Goal: Information Seeking & Learning: Learn about a topic

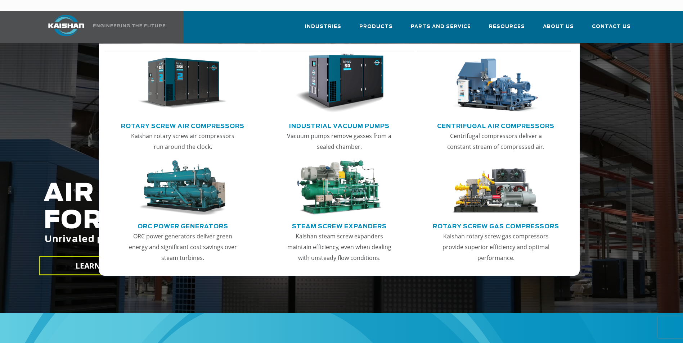
click at [222, 120] on link "Rotary Screw Air Compressors" at bounding box center [182, 125] width 123 height 11
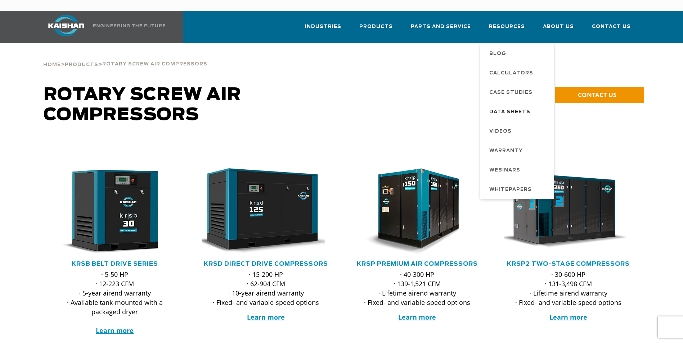
click at [523, 106] on span "Data Sheets" at bounding box center [509, 112] width 41 height 12
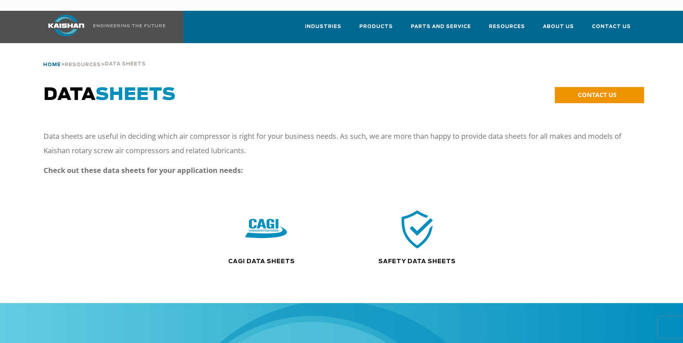
click at [53, 63] on span "Home" at bounding box center [52, 65] width 18 height 5
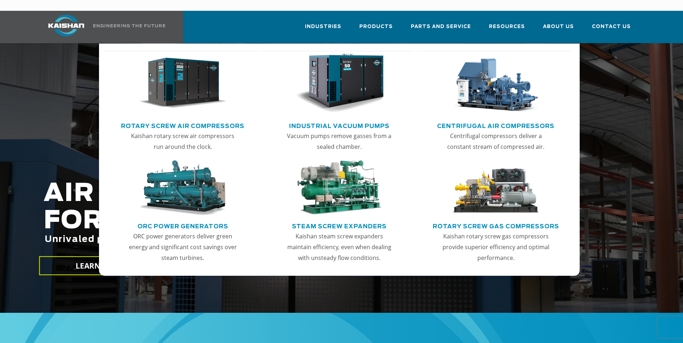
click at [176, 72] on img "Main menu" at bounding box center [182, 84] width 89 height 60
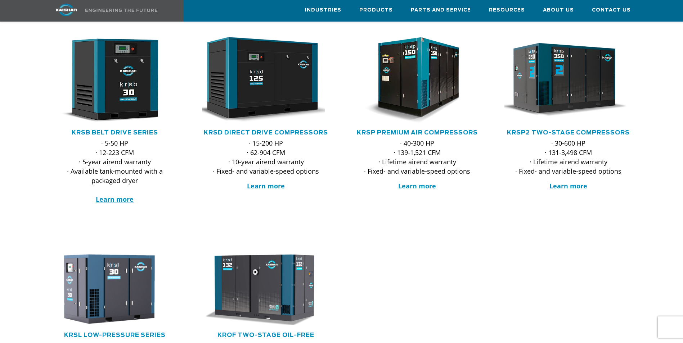
scroll to position [144, 0]
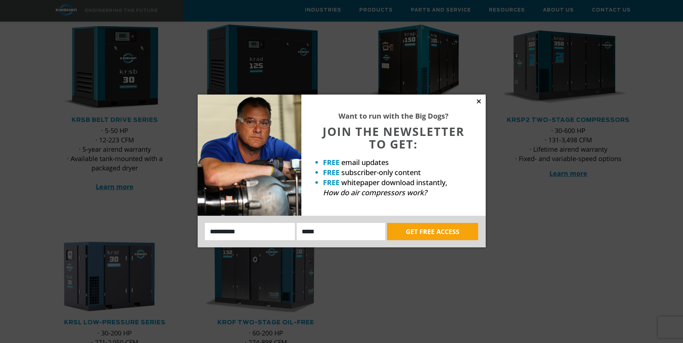
click at [479, 101] on icon at bounding box center [478, 101] width 4 height 4
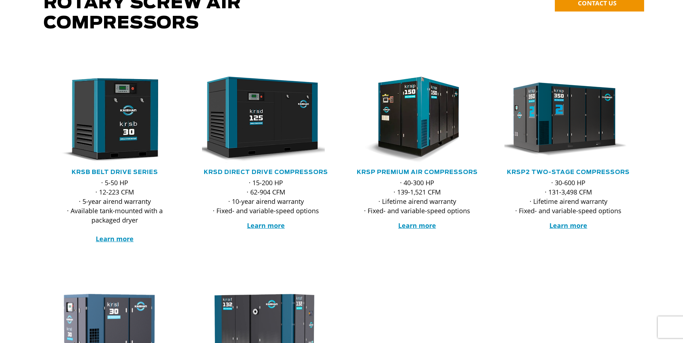
scroll to position [0, 0]
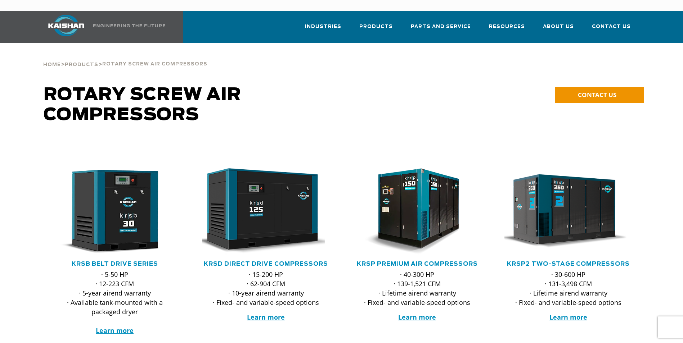
click at [69, 15] on img at bounding box center [66, 26] width 54 height 22
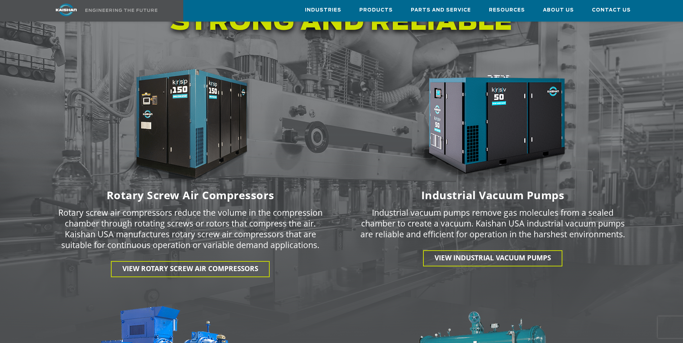
scroll to position [1008, 0]
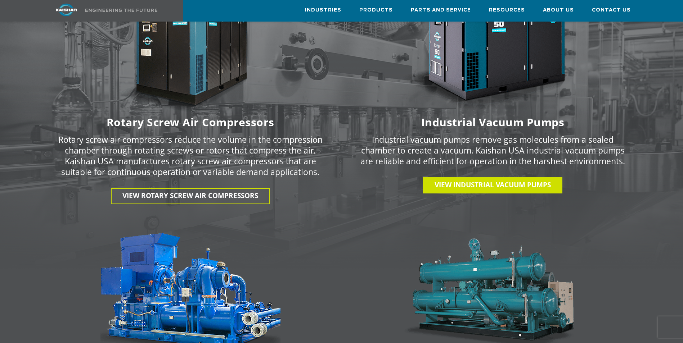
click at [491, 178] on link "View INDUSTRIAL VACUUM PUMPS" at bounding box center [492, 185] width 139 height 16
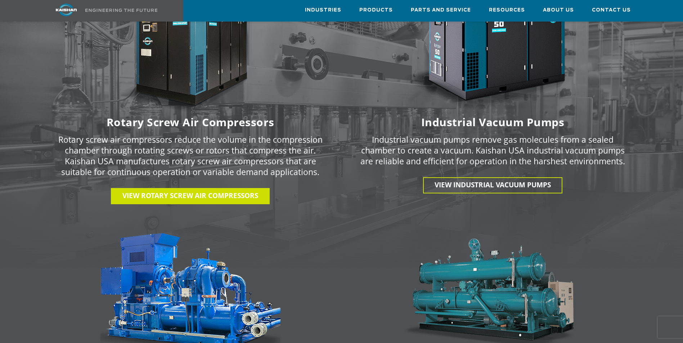
click at [196, 191] on span "View Rotary Screw Air Compressors" at bounding box center [190, 195] width 136 height 9
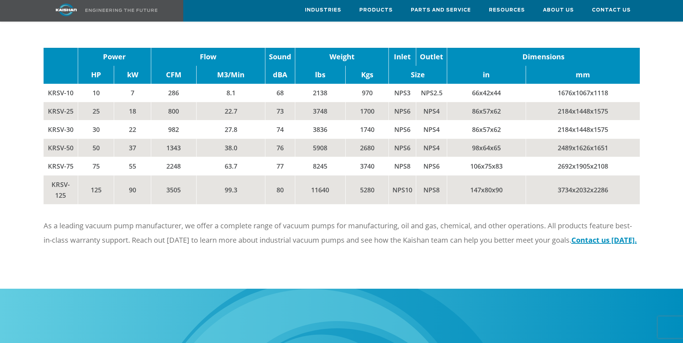
scroll to position [972, 0]
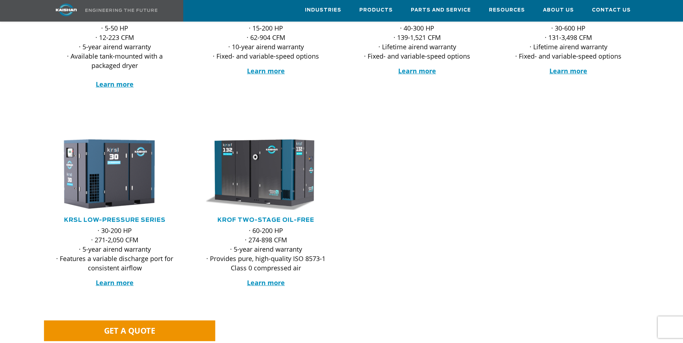
scroll to position [252, 0]
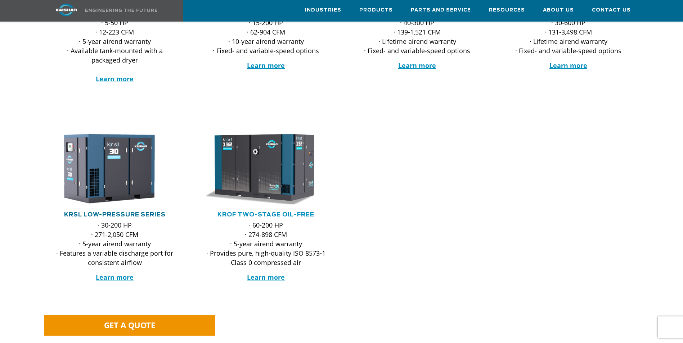
click at [115, 212] on link "KRSL Low-Pressure Series" at bounding box center [114, 215] width 101 height 6
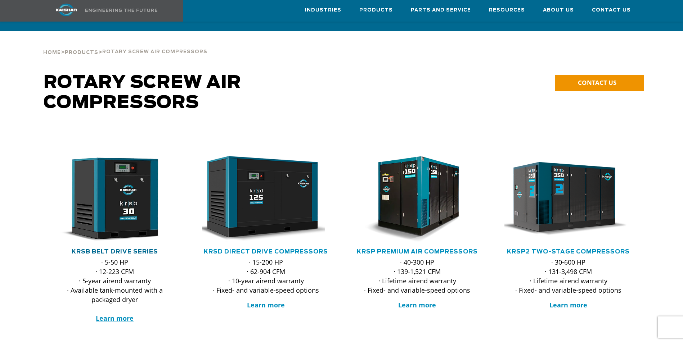
scroll to position [0, 0]
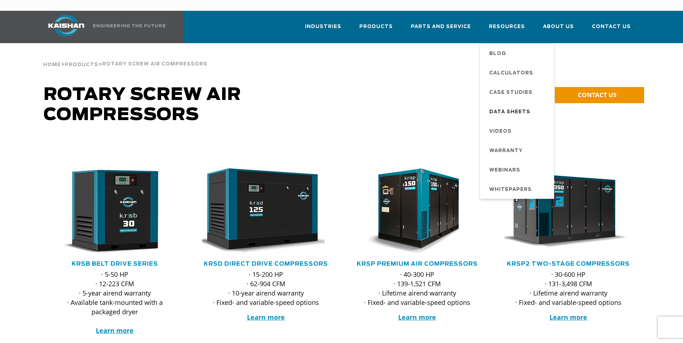
click at [509, 106] on span "Data Sheets" at bounding box center [509, 112] width 41 height 12
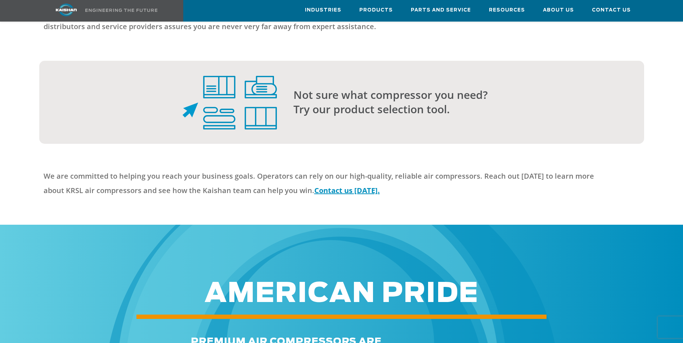
scroll to position [1475, 0]
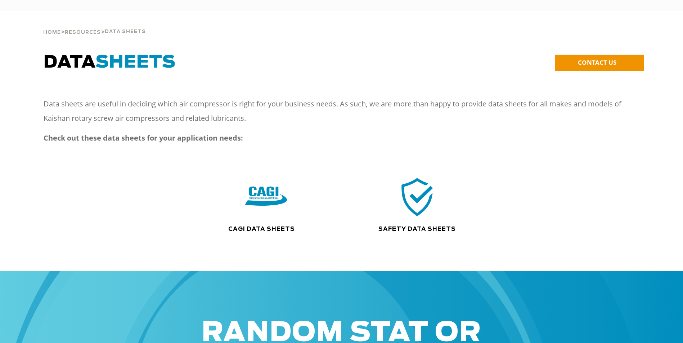
click at [508, 99] on p "Data sheets are useful in deciding which air compressor is right for your busin…" at bounding box center [335, 111] width 583 height 29
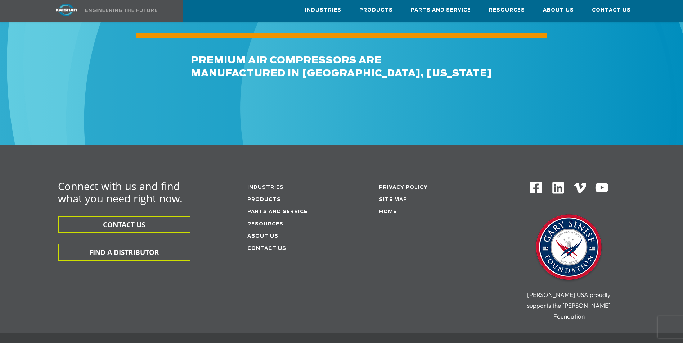
scroll to position [460, 0]
